Goal: Task Accomplishment & Management: Complete application form

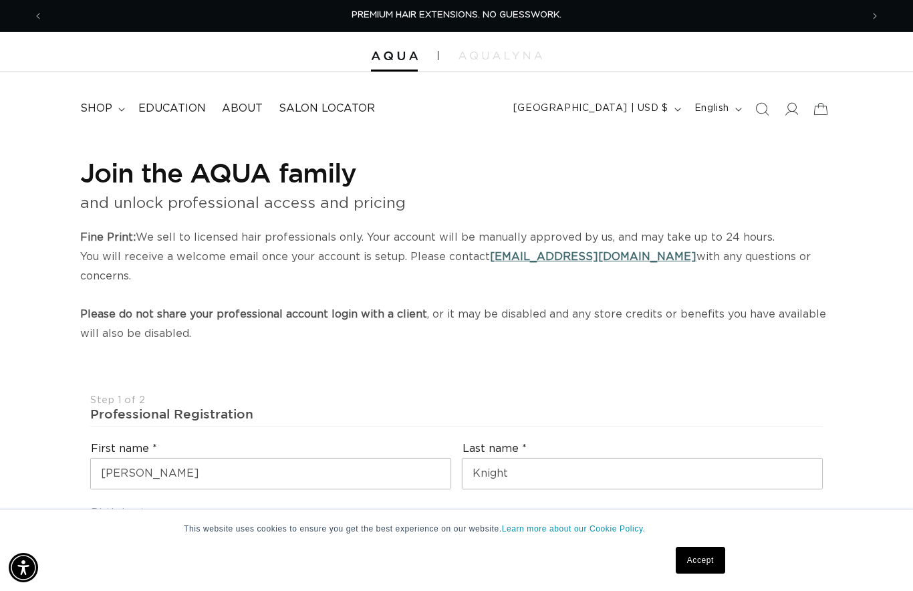
select select "US"
select select "[GEOGRAPHIC_DATA]"
select select "[US_STATE]"
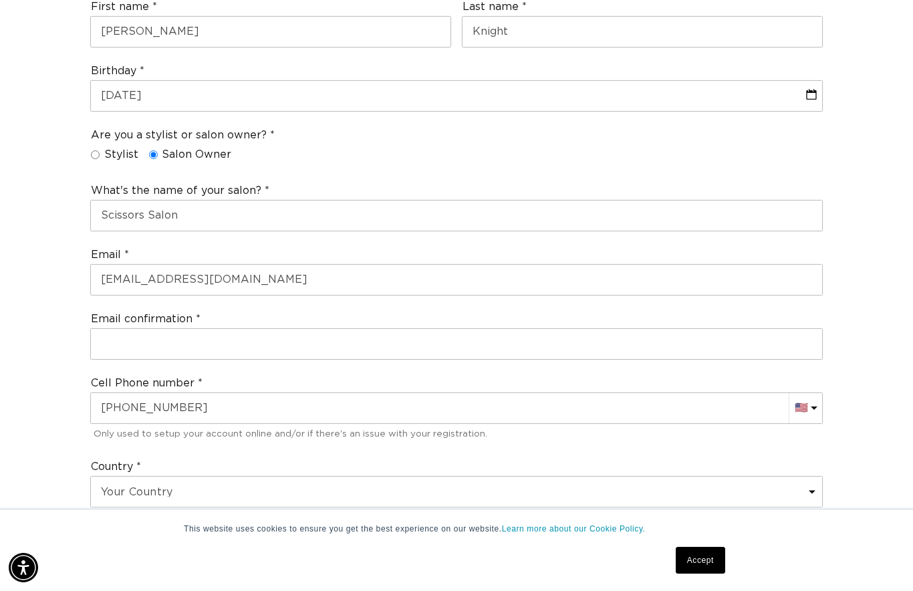
scroll to position [0, 818]
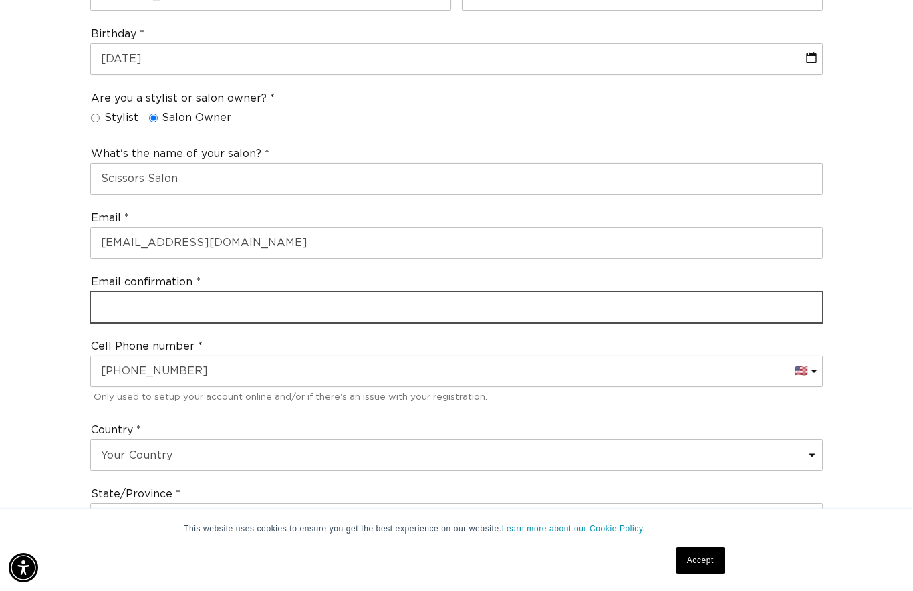
click at [118, 292] on input "email" at bounding box center [456, 307] width 731 height 30
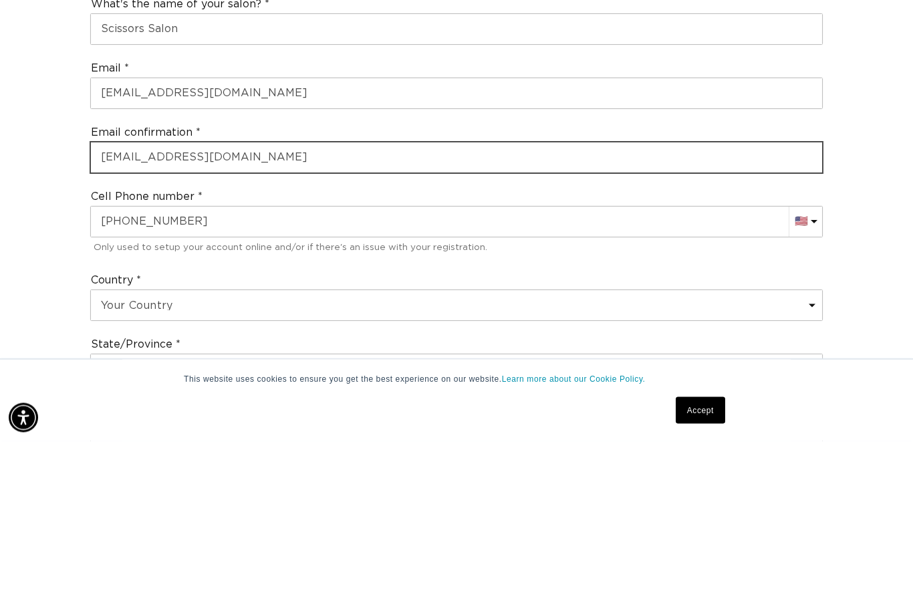
type input "[EMAIL_ADDRESS][DOMAIN_NAME]"
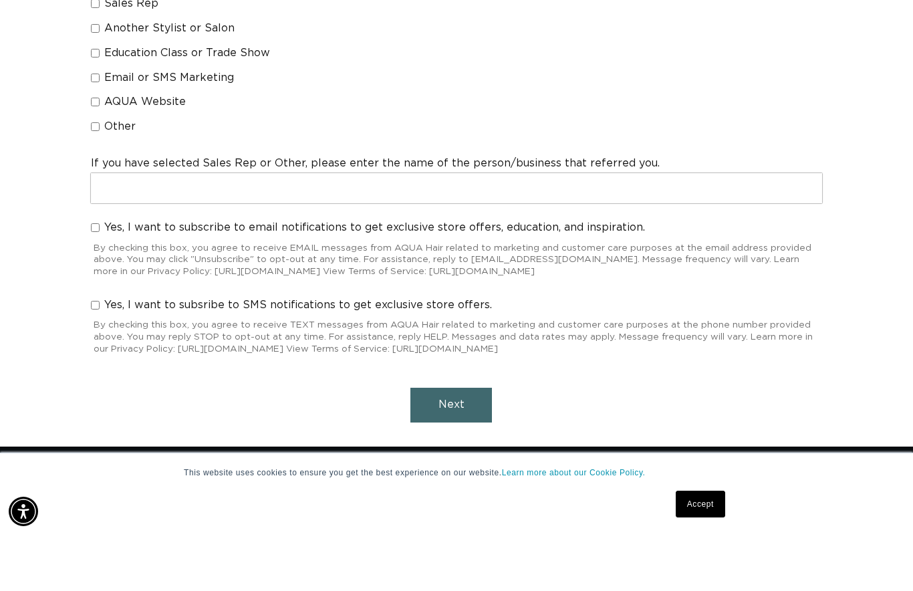
scroll to position [0, 0]
click at [447, 444] on button "Next" at bounding box center [451, 461] width 82 height 34
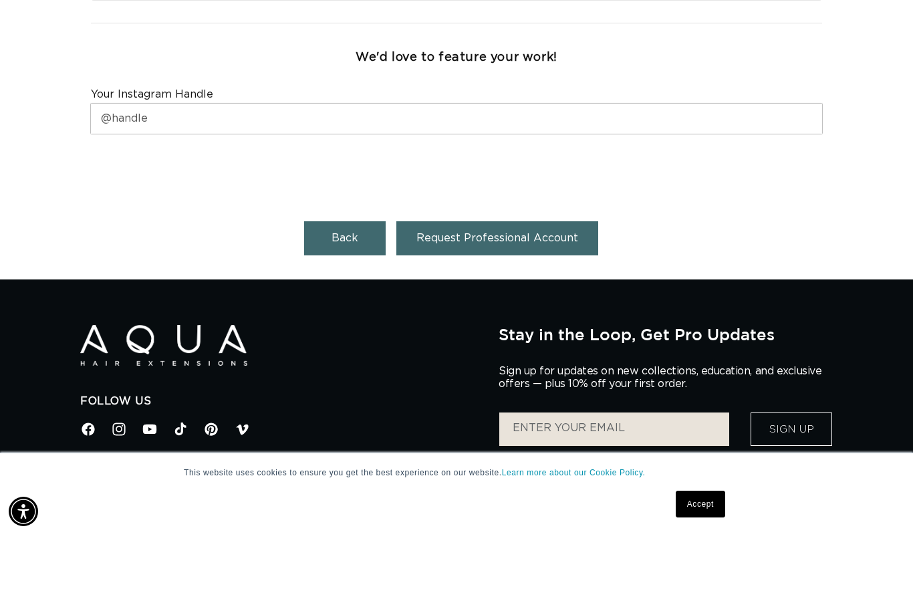
click at [343, 289] on span "Back" at bounding box center [344, 294] width 27 height 11
select select "US"
select select "[GEOGRAPHIC_DATA]"
select select "[US_STATE]"
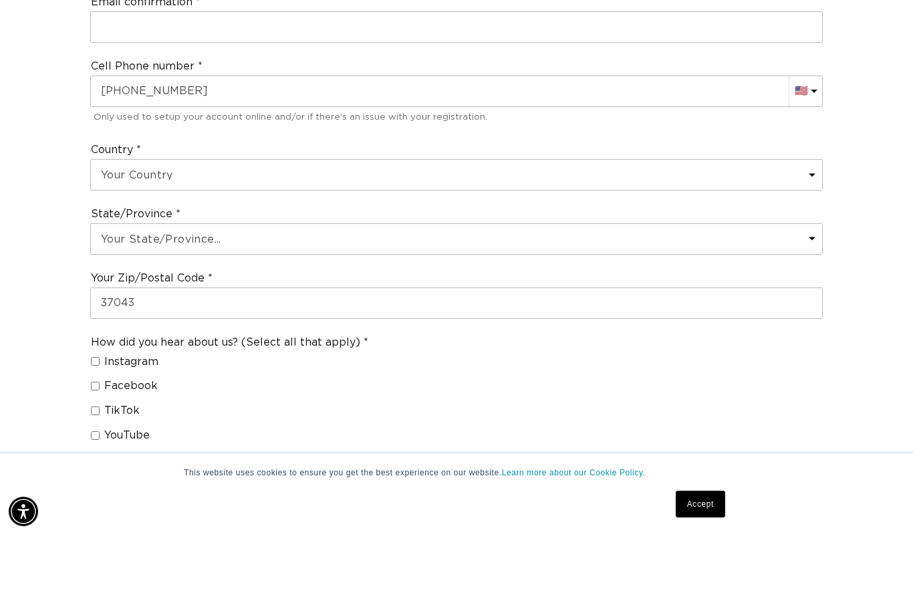
scroll to position [0, 818]
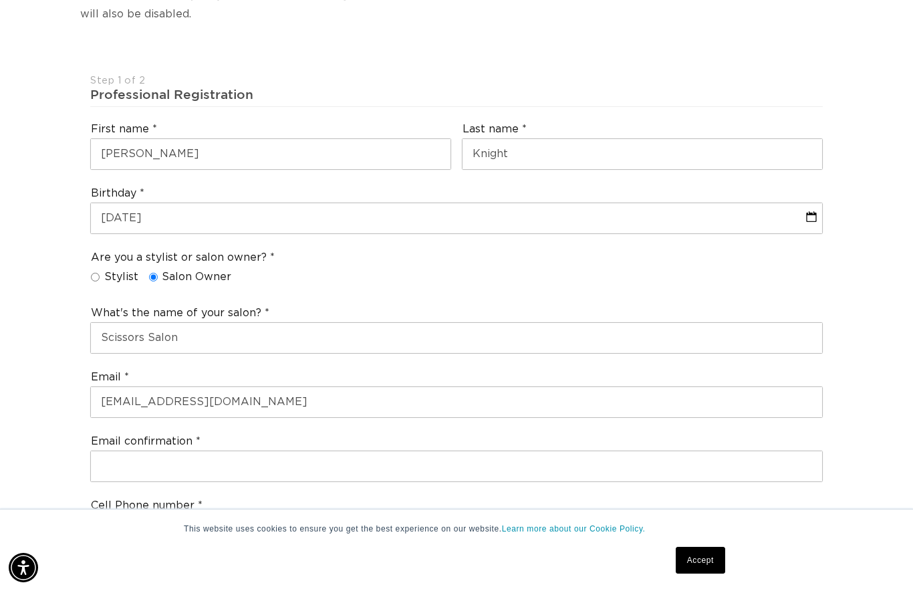
click at [107, 270] on span "Stylist" at bounding box center [121, 277] width 34 height 14
click at [100, 273] on input "Stylist" at bounding box center [95, 277] width 9 height 9
radio input "true"
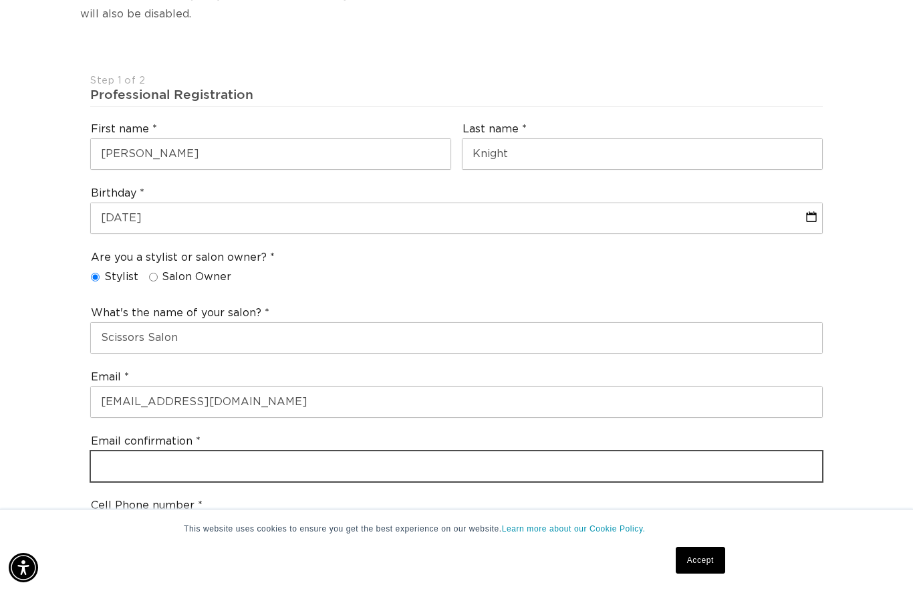
click at [118, 451] on input "email" at bounding box center [456, 466] width 731 height 30
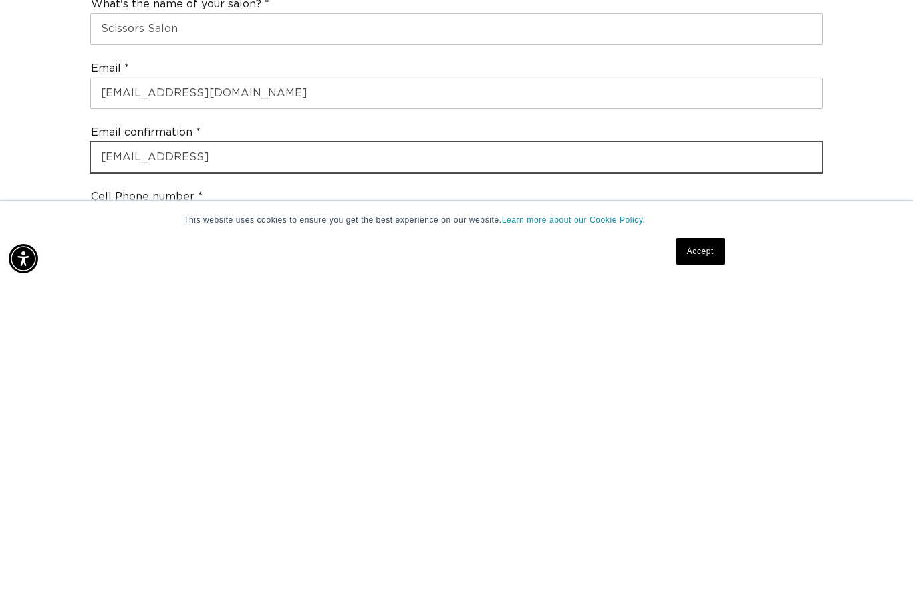
scroll to position [0, 0]
type input "[EMAIL_ADDRESS][DOMAIN_NAME]"
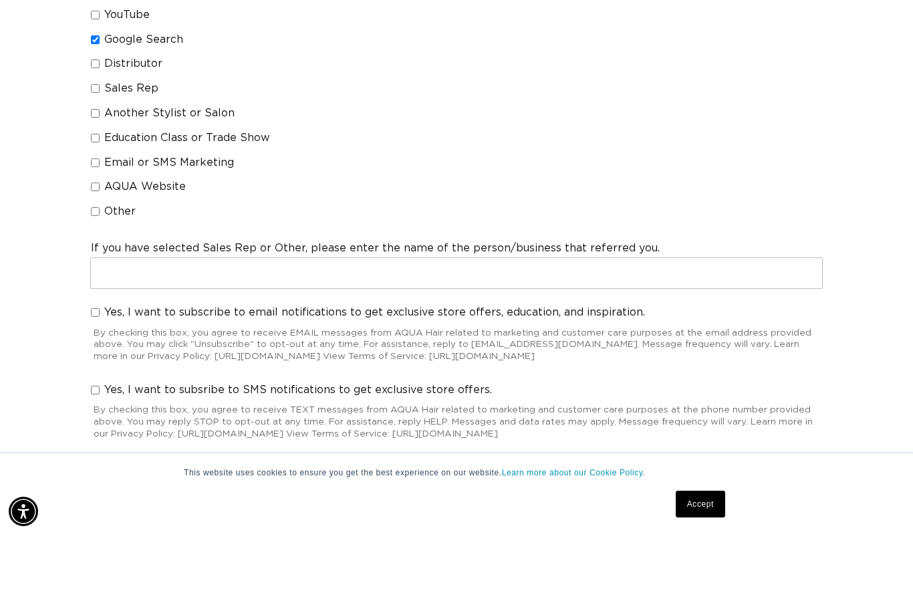
scroll to position [0, 818]
click at [457, 540] on span "Next" at bounding box center [451, 545] width 26 height 11
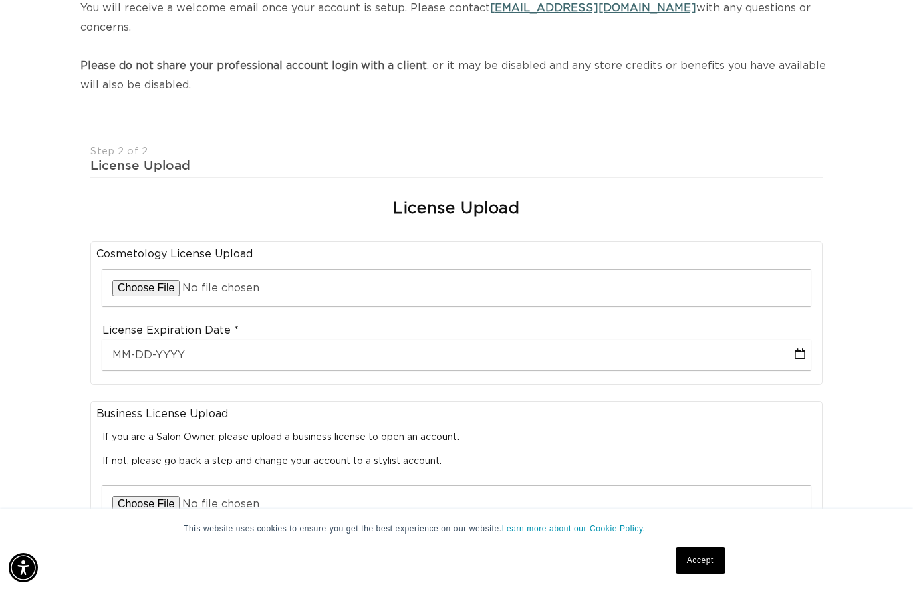
scroll to position [0, 0]
click at [135, 270] on input "file" at bounding box center [456, 288] width 708 height 36
type input "C:\fakepath\IMG_2684.jpeg"
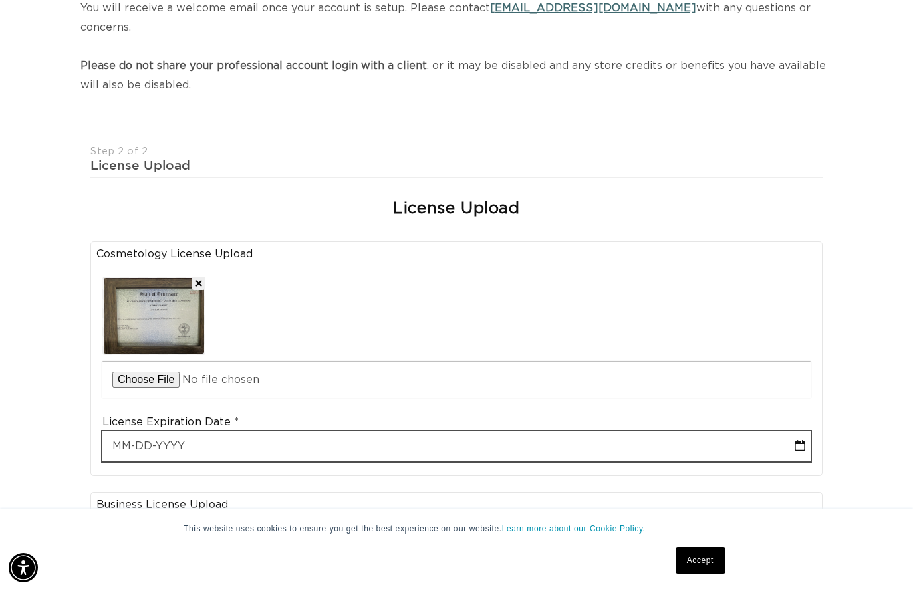
click at [126, 431] on input "text" at bounding box center [456, 446] width 708 height 30
select select "7"
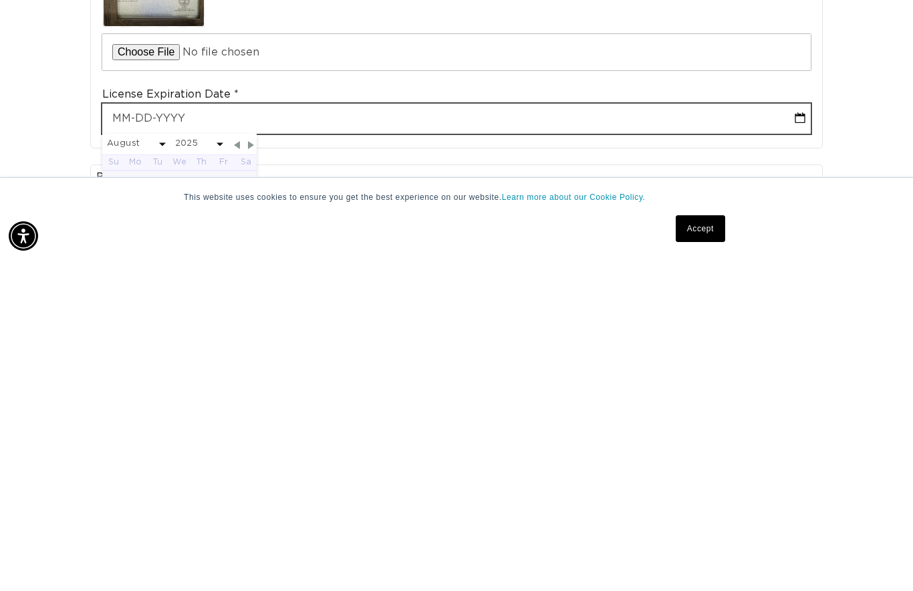
scroll to position [0, 1636]
type input "0"
select select "7"
type input "06"
select select "7"
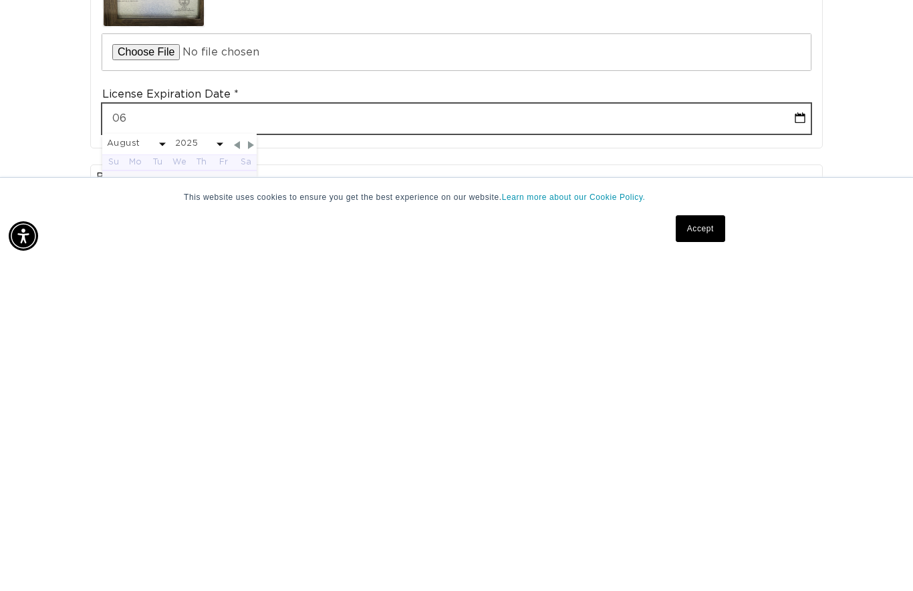
type input "06-3"
select select "7"
type input "06-30"
select select "7"
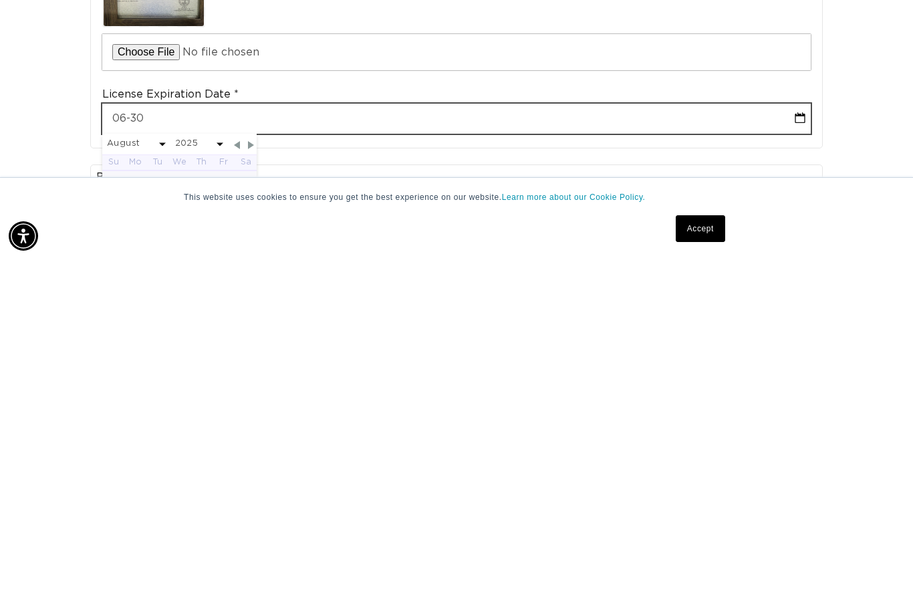
type input "06-30-2"
select select "7"
type input "[DATE]"
select select "7"
type input "[PHONE_NUMBER]"
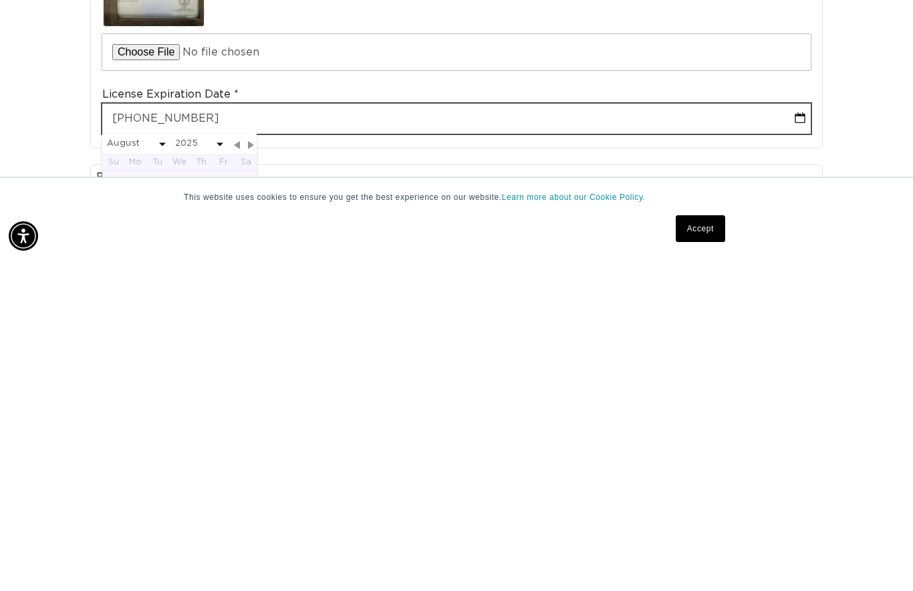
select select "7"
type input "[DATE]"
select select "5"
select select "2026"
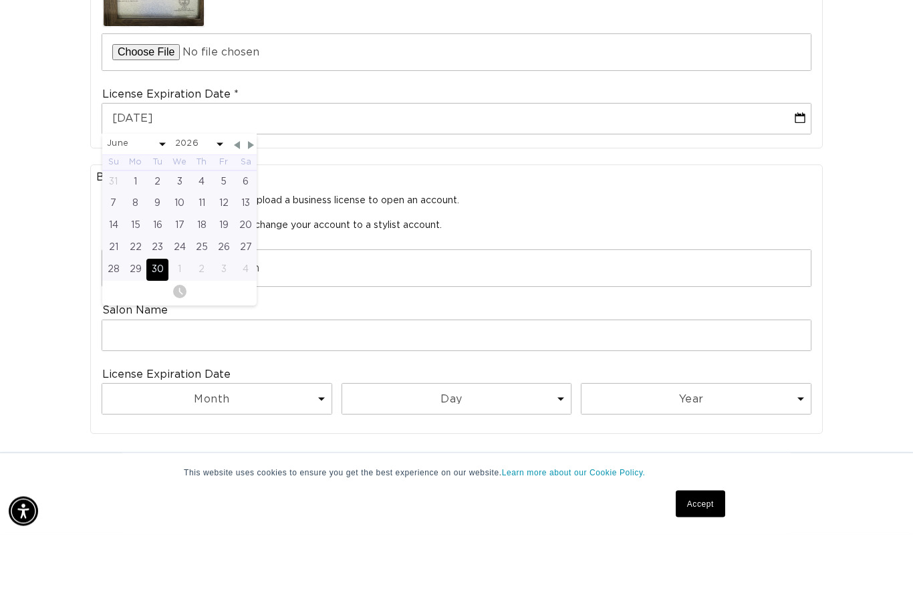
scroll to position [0, 818]
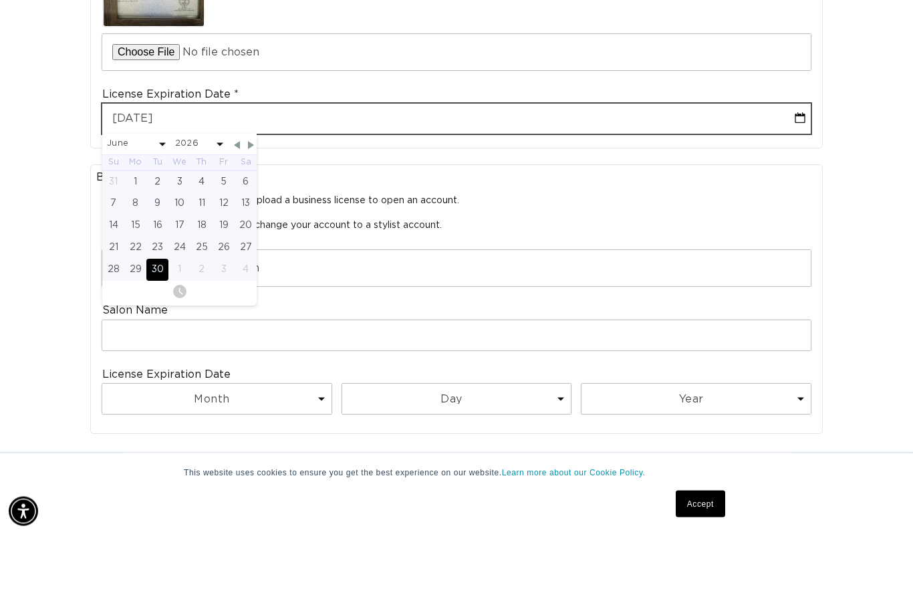
type input "[DATE]"
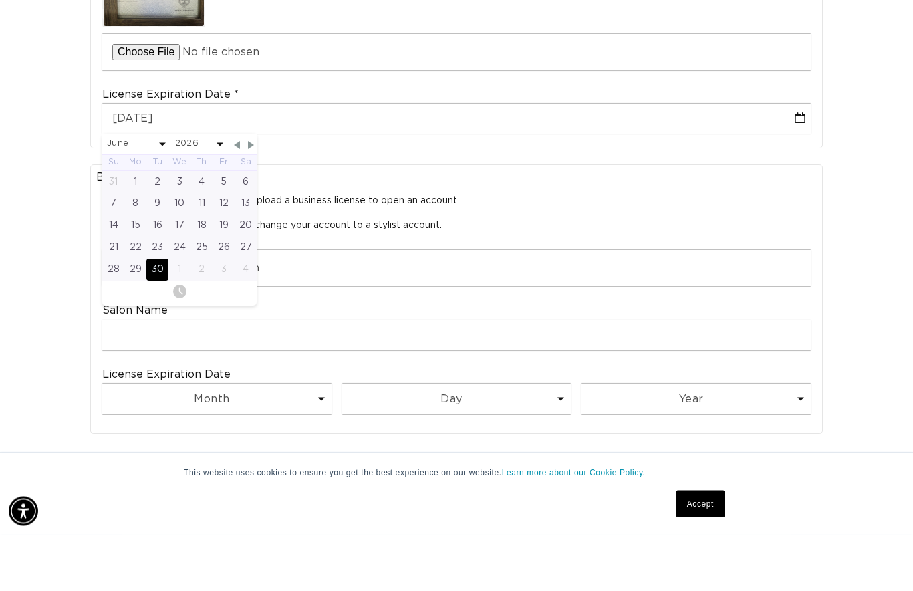
click at [51, 215] on div "Join the AQUA family and unlock professional access and pricing Fine Print: We …" at bounding box center [456, 193] width 913 height 1151
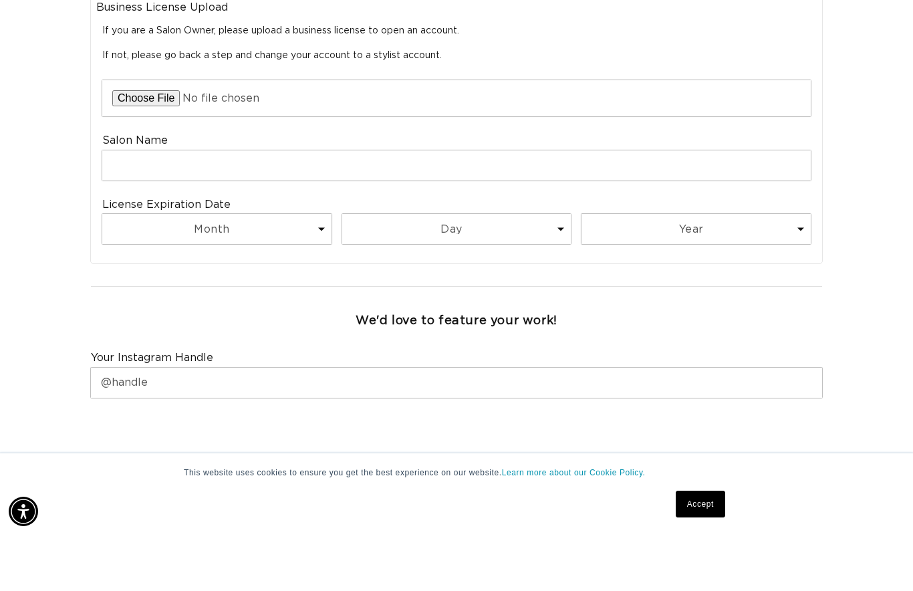
scroll to position [694, 0]
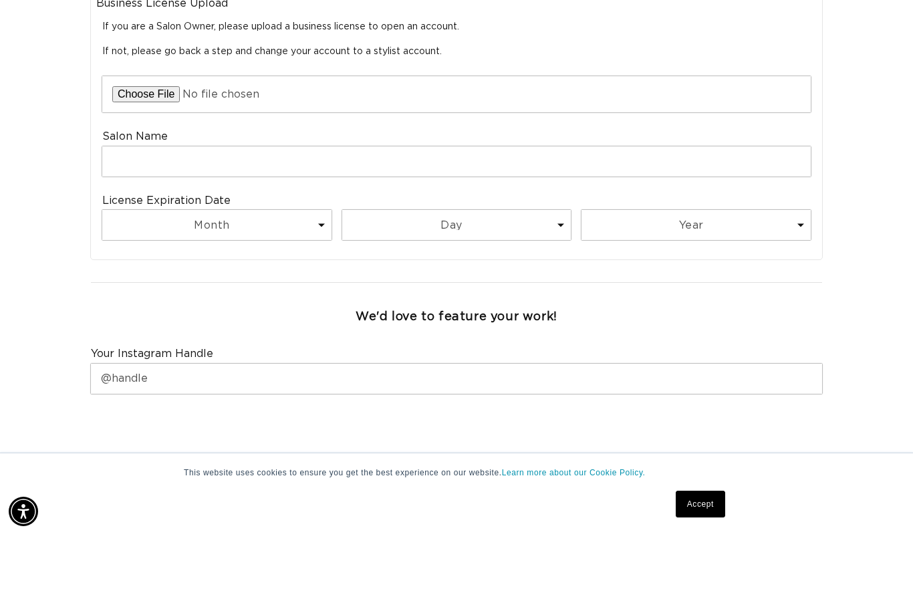
click at [444, 548] on span "Request Professional Account" at bounding box center [497, 553] width 162 height 11
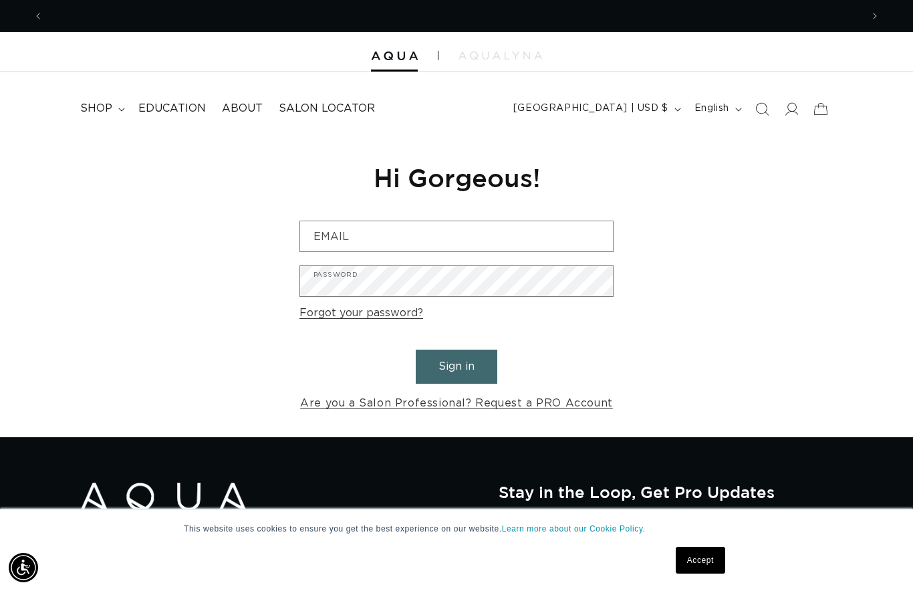
scroll to position [0, 1636]
